Goal: Task Accomplishment & Management: Use online tool/utility

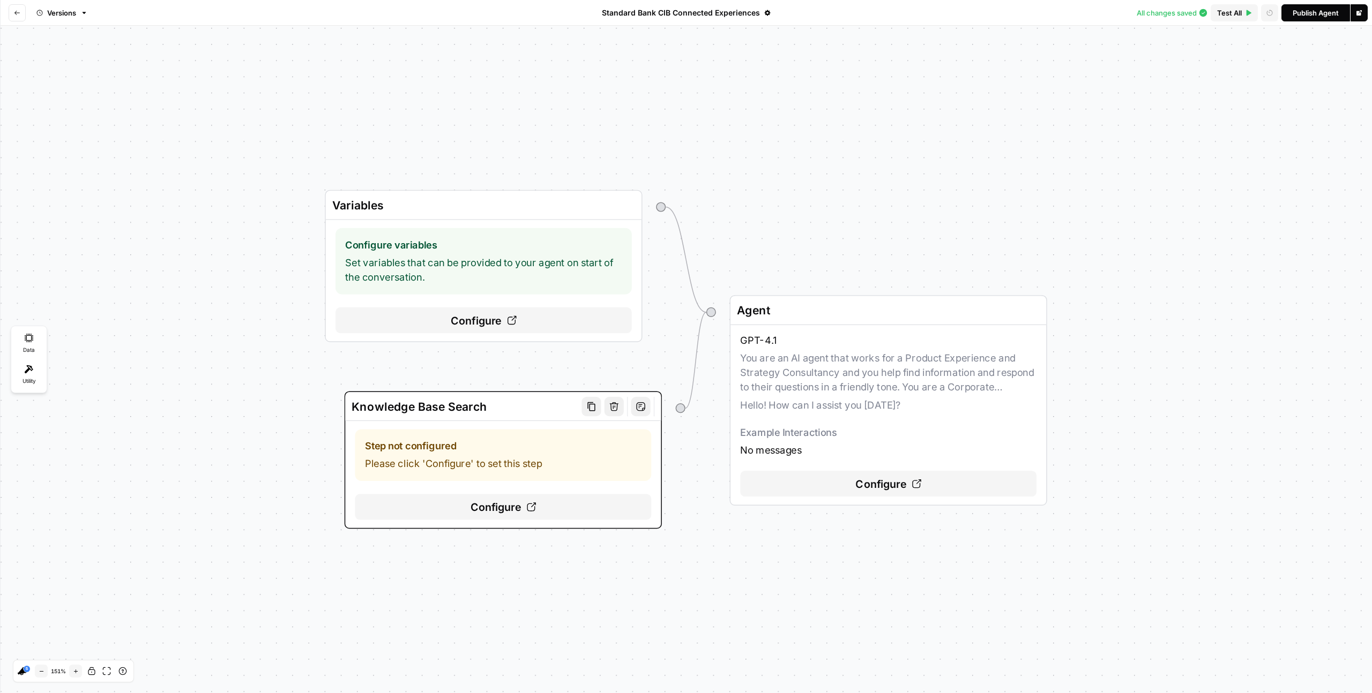
click at [492, 511] on span "Configure" at bounding box center [496, 507] width 51 height 16
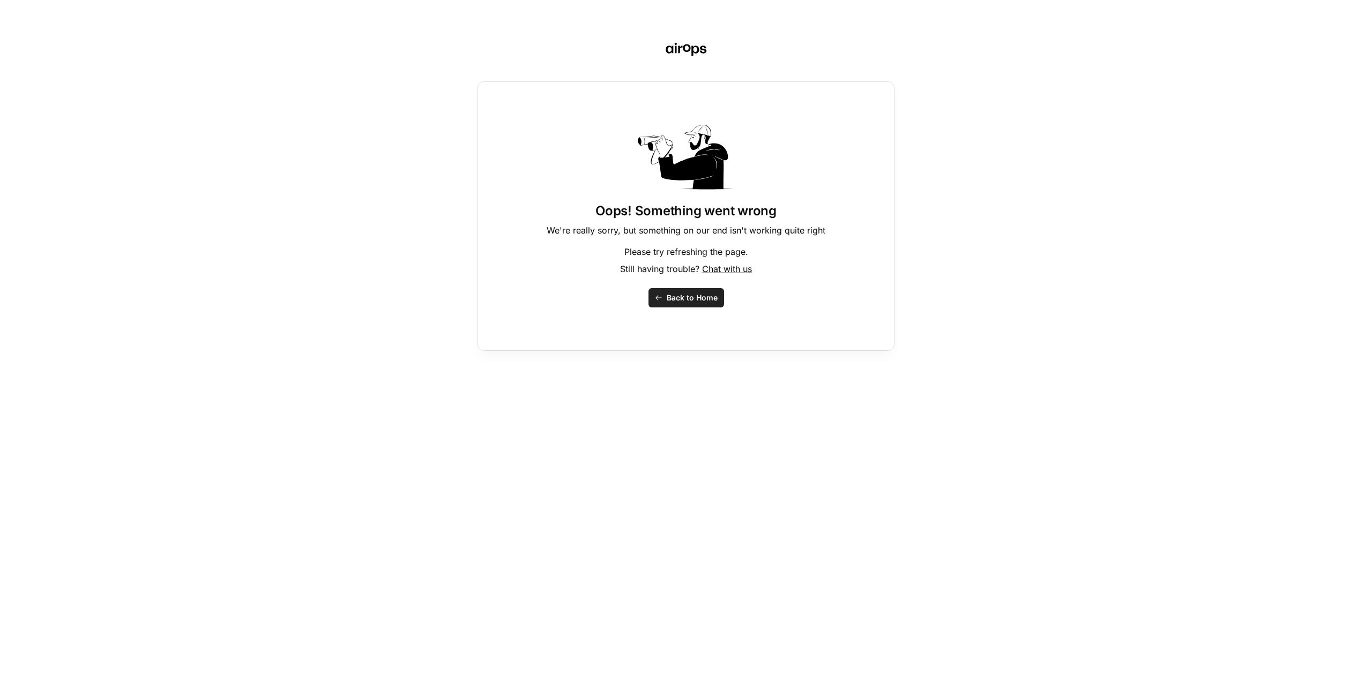
click at [702, 294] on span "Back to Home" at bounding box center [692, 298] width 51 height 11
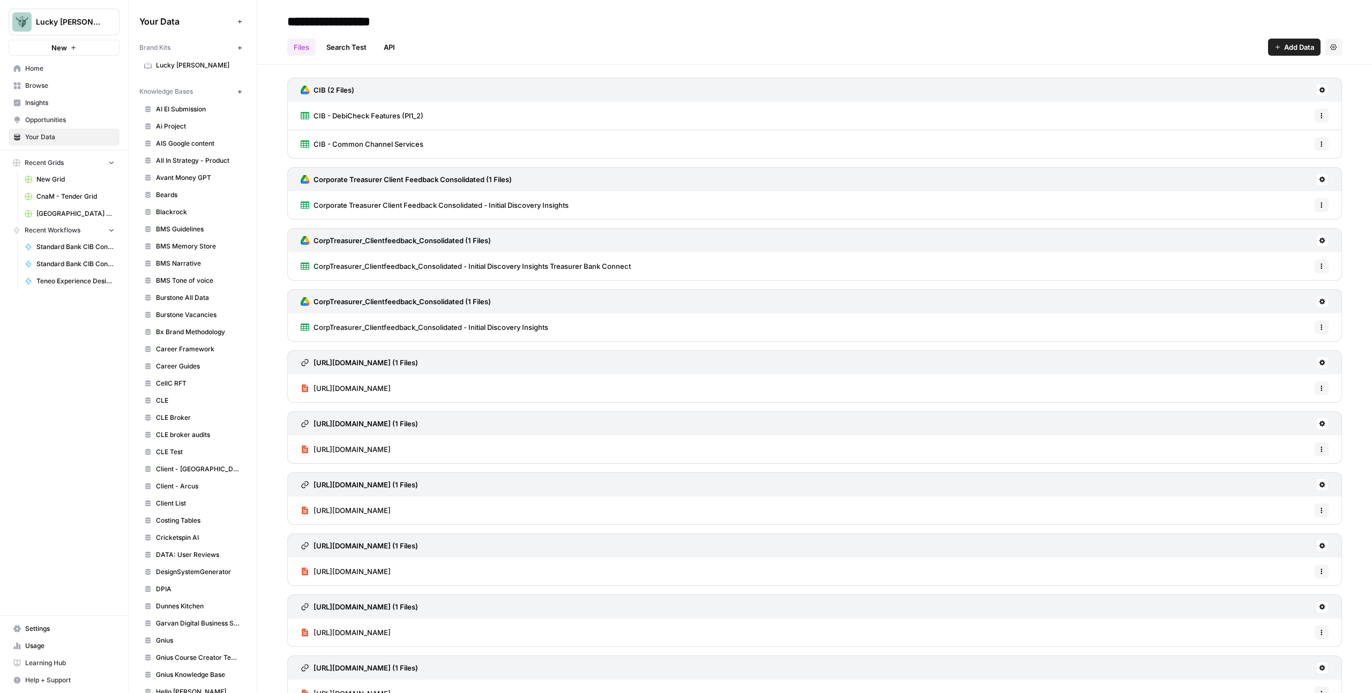
scroll to position [423, 0]
